Goal: Task Accomplishment & Management: Manage account settings

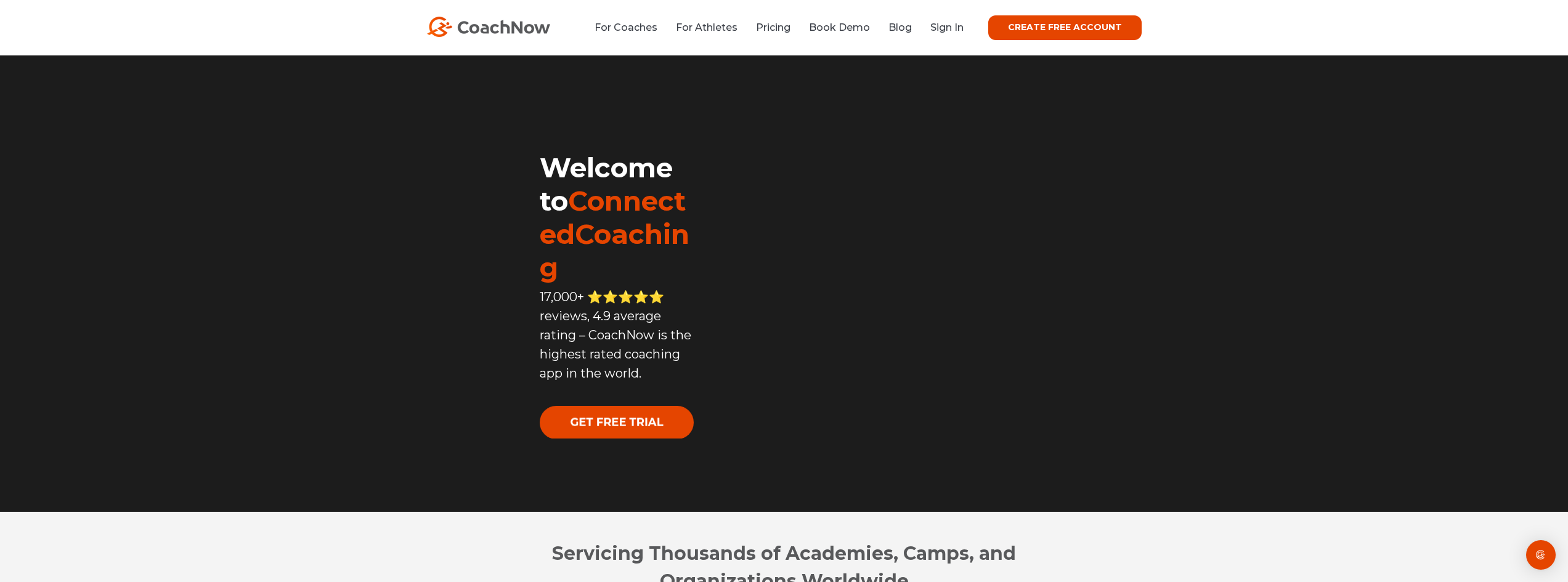
click at [1081, 18] on link "CREATE FREE ACCOUNT" at bounding box center [1064, 27] width 153 height 24
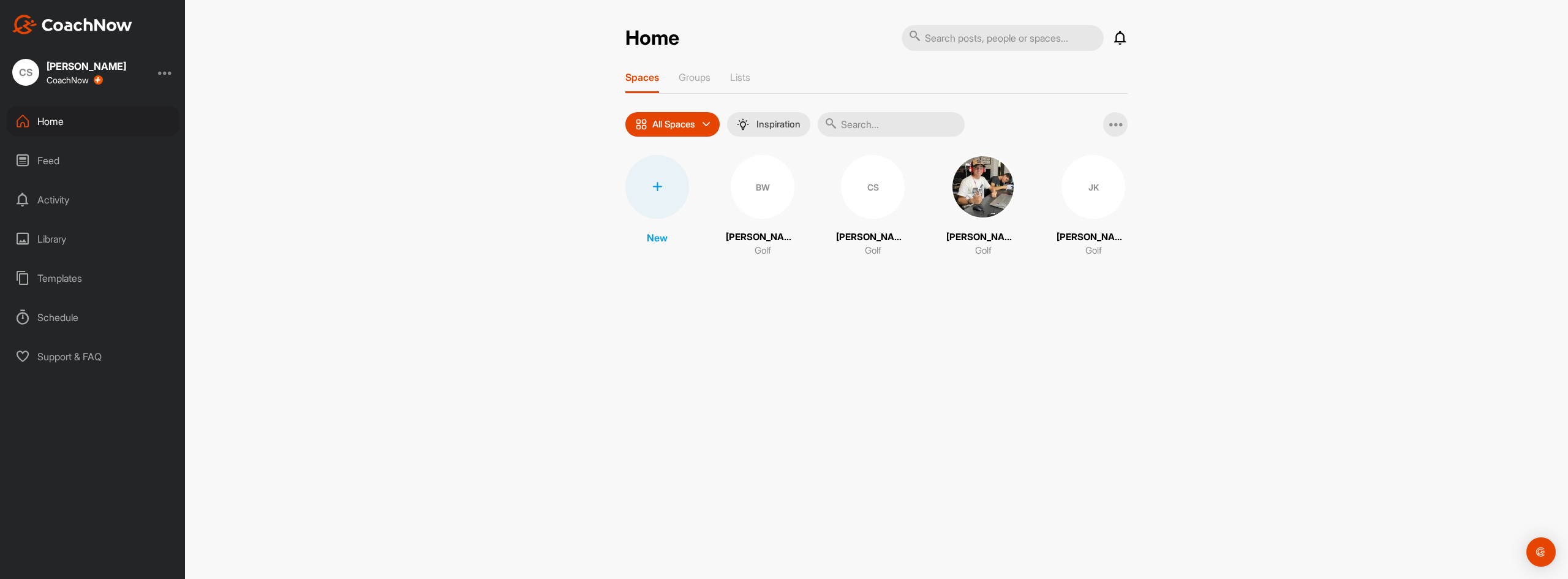
click at [160, 72] on div "[PERSON_NAME] [PERSON_NAME] CoachNow" at bounding box center [92, 72] width 185 height 27
click at [170, 72] on div at bounding box center [165, 72] width 14 height 14
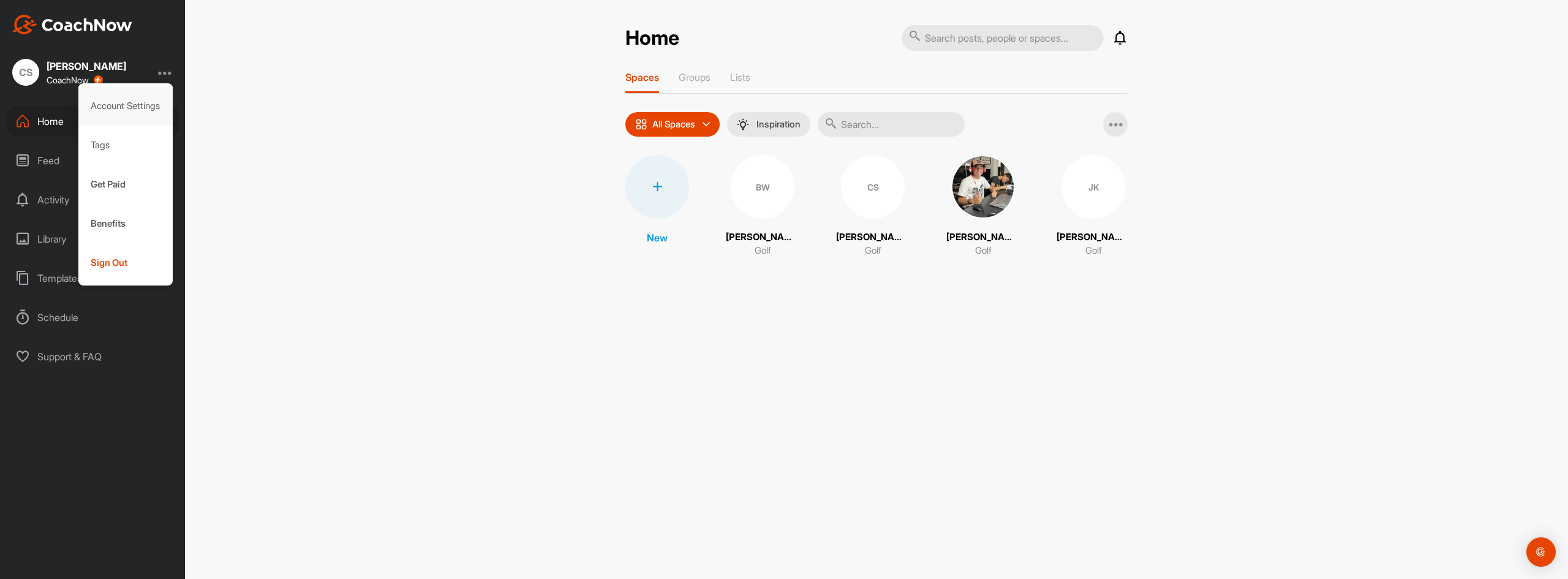
click at [121, 113] on div "Account Settings" at bounding box center [126, 106] width 95 height 39
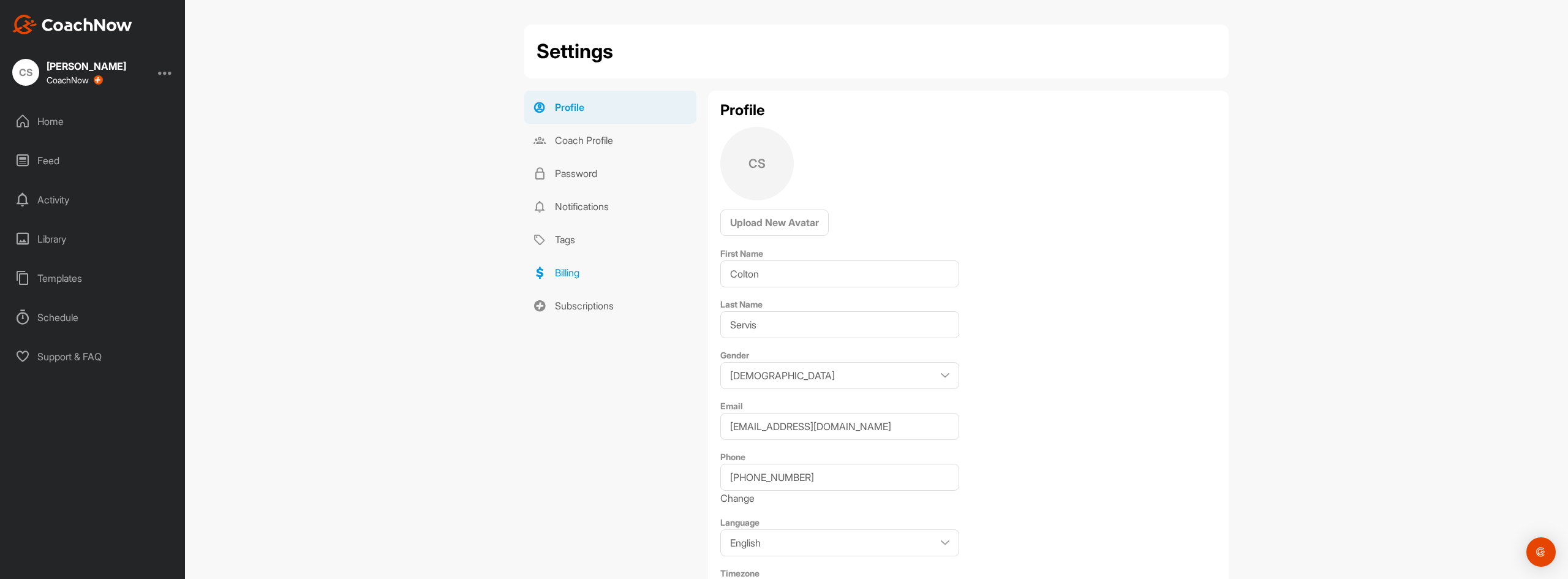
click at [591, 282] on link "Billing" at bounding box center [610, 273] width 172 height 33
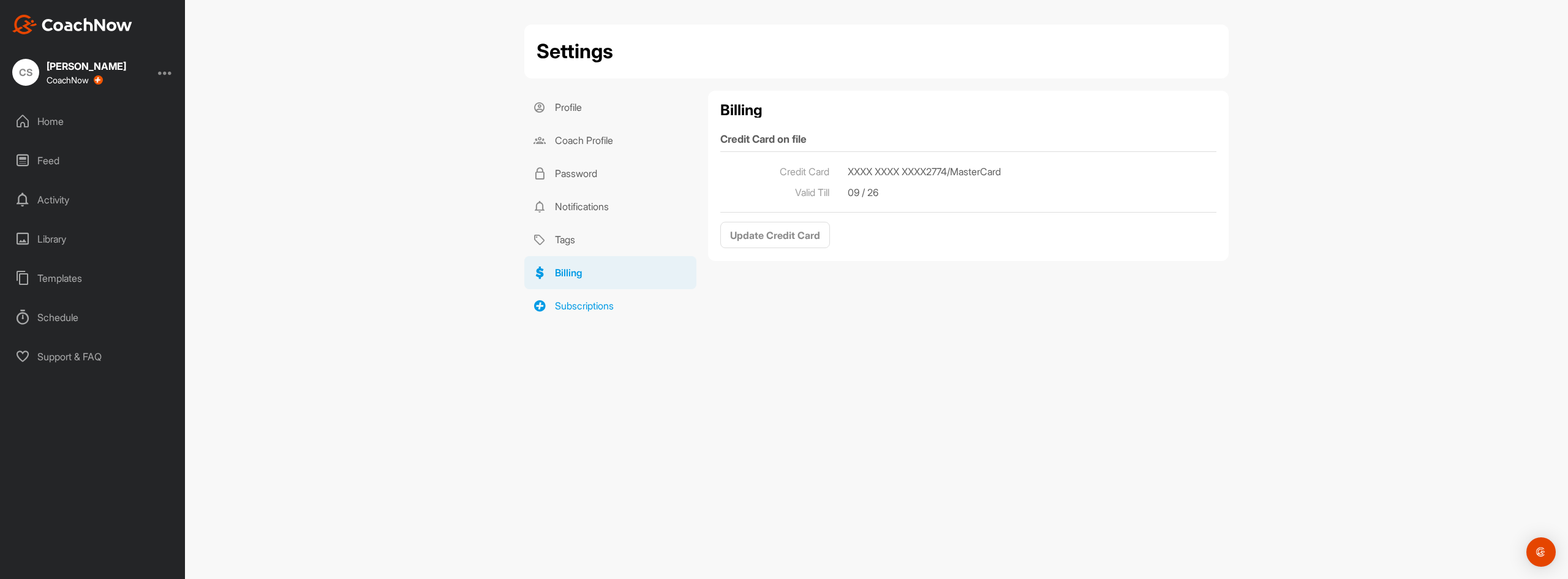
click at [619, 315] on link "Subscriptions" at bounding box center [610, 306] width 172 height 33
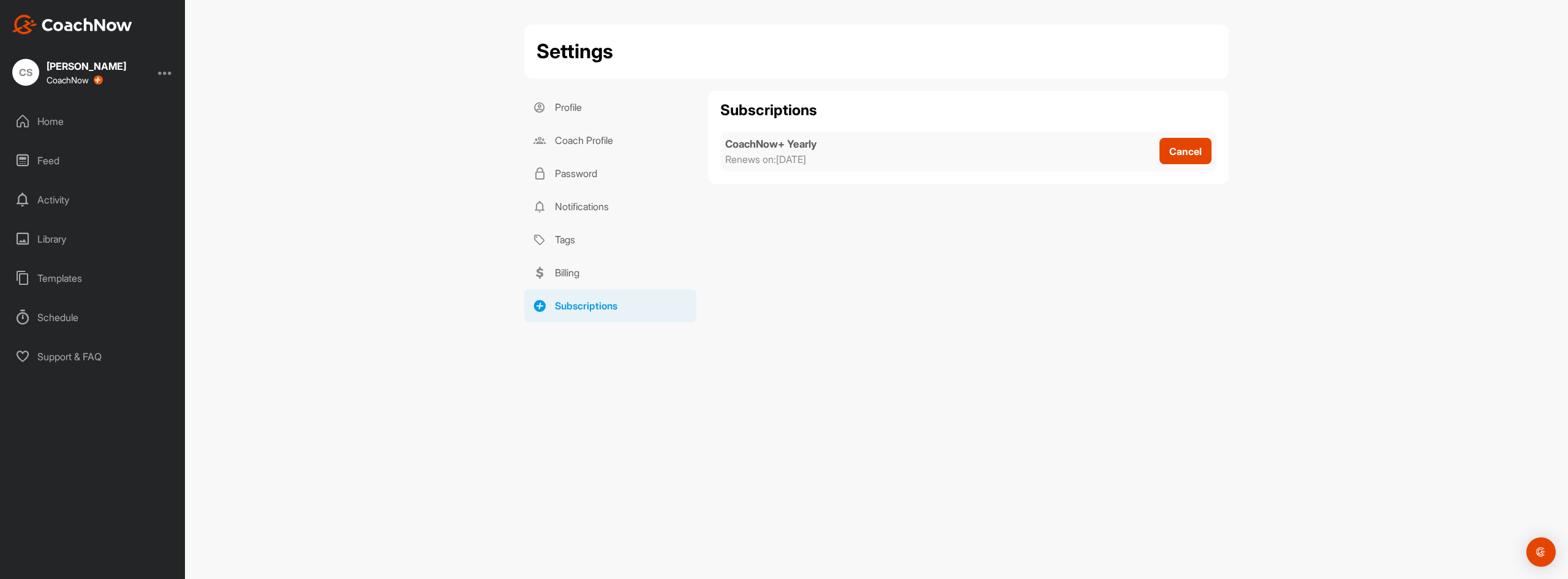
click at [734, 146] on h4 "CoachNow+ Yearly" at bounding box center [771, 144] width 92 height 15
click at [573, 272] on link "Billing" at bounding box center [610, 273] width 172 height 33
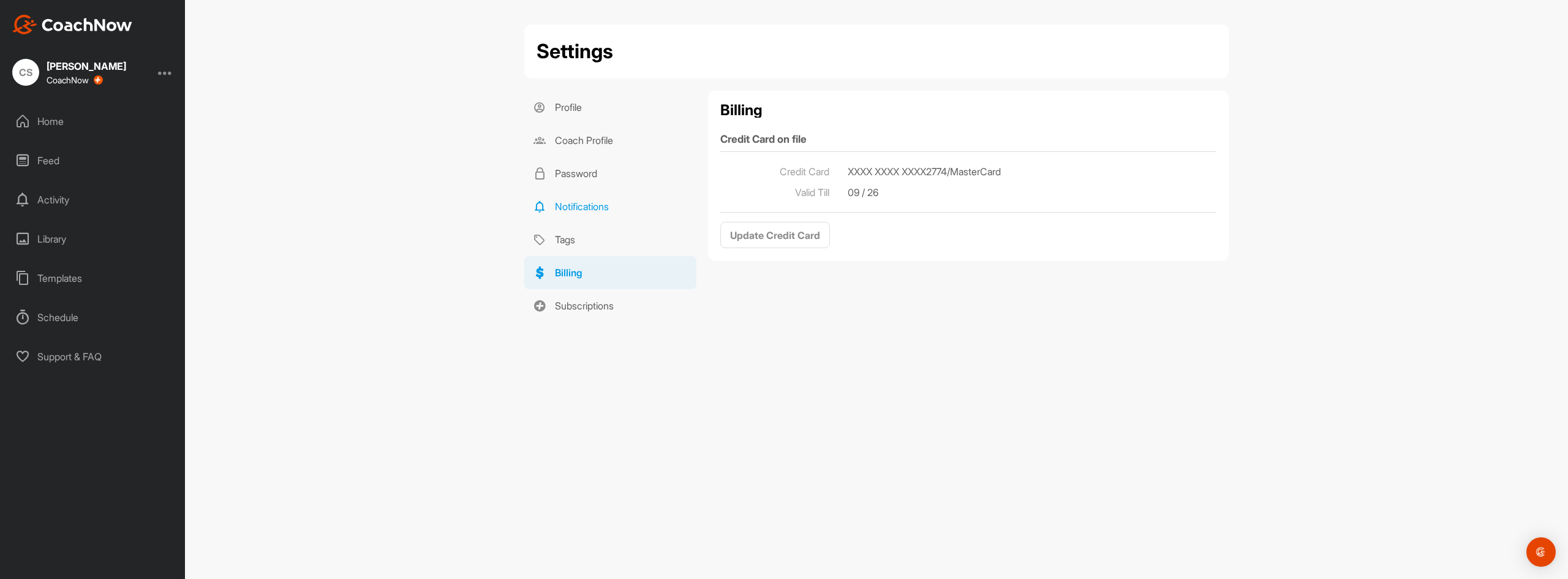
click at [600, 220] on link "Notifications" at bounding box center [610, 206] width 172 height 33
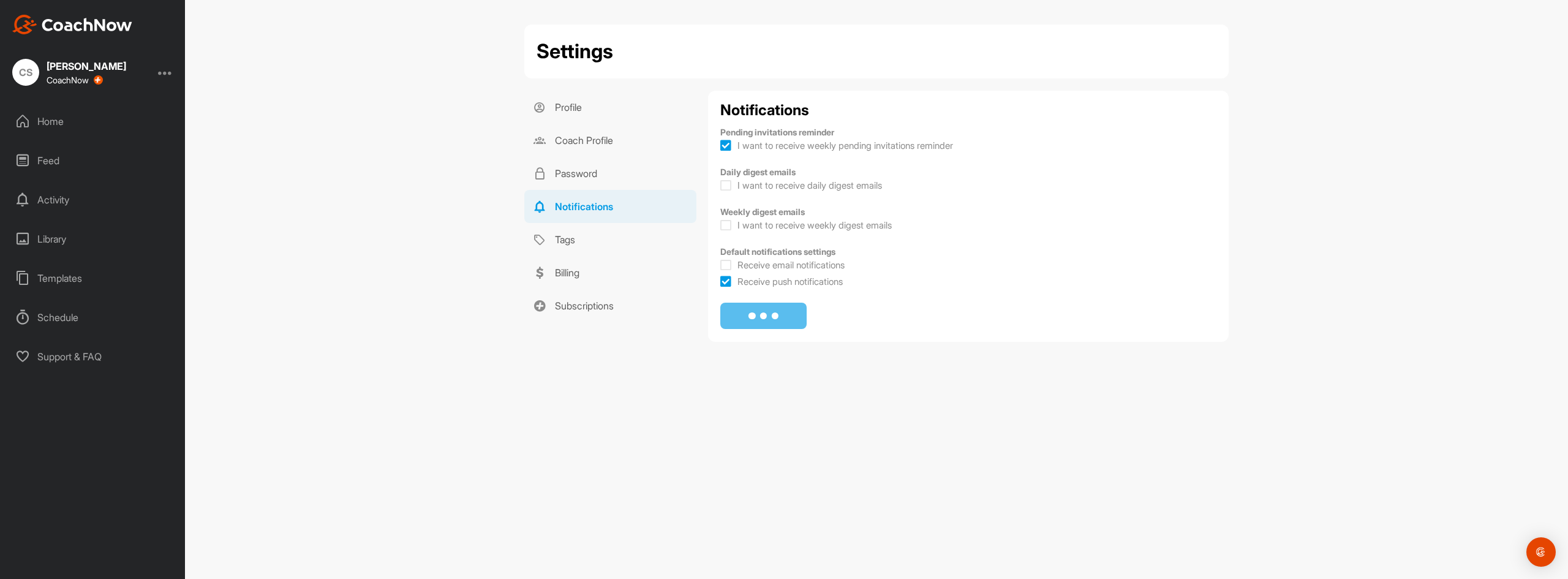
checkbox input "true"
click at [609, 253] on link "Tags" at bounding box center [610, 239] width 172 height 33
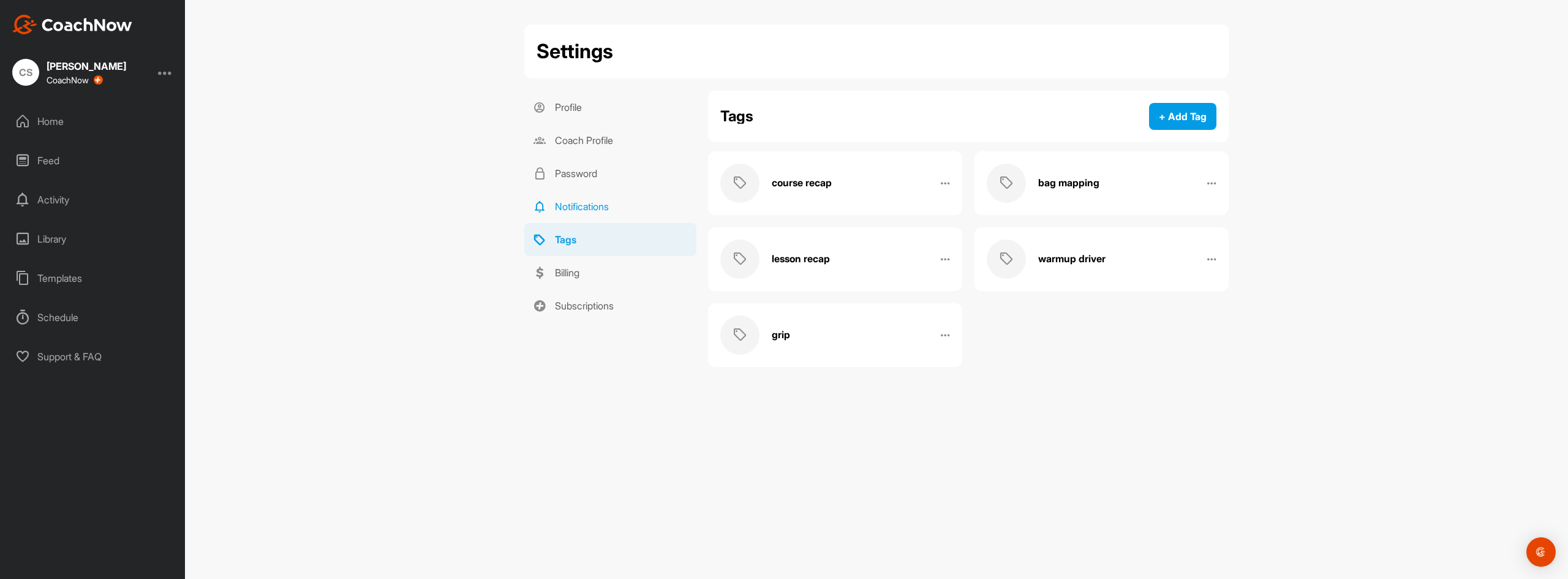
click at [609, 197] on link "Notifications" at bounding box center [610, 206] width 172 height 33
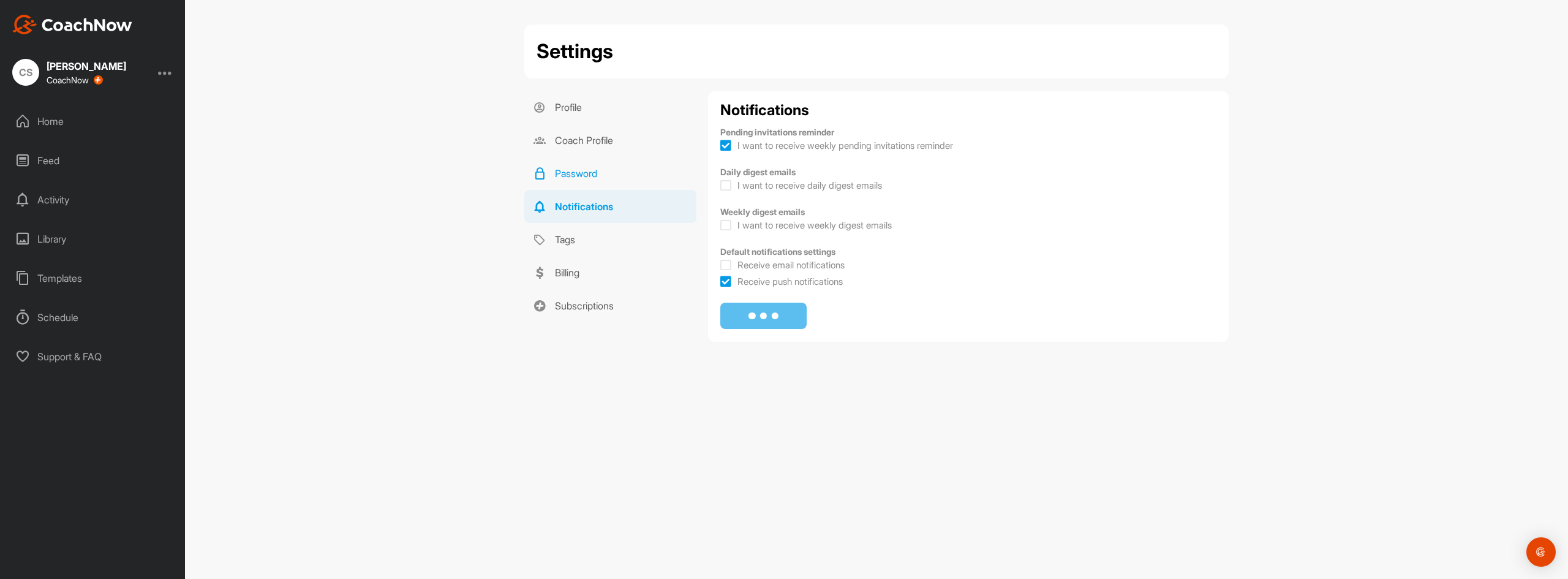
checkbox input "true"
click at [30, 124] on div "Home" at bounding box center [93, 121] width 173 height 30
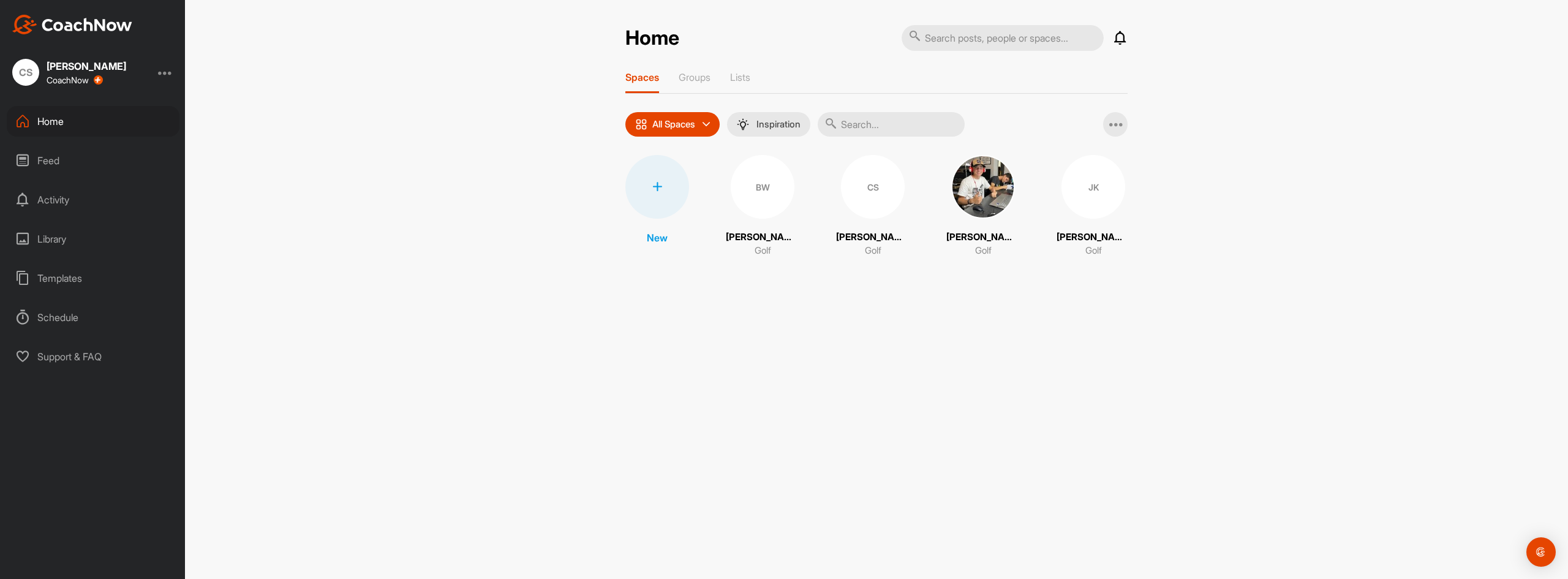
click at [32, 358] on div "Support & FAQ" at bounding box center [93, 356] width 173 height 30
